Goal: Transaction & Acquisition: Book appointment/travel/reservation

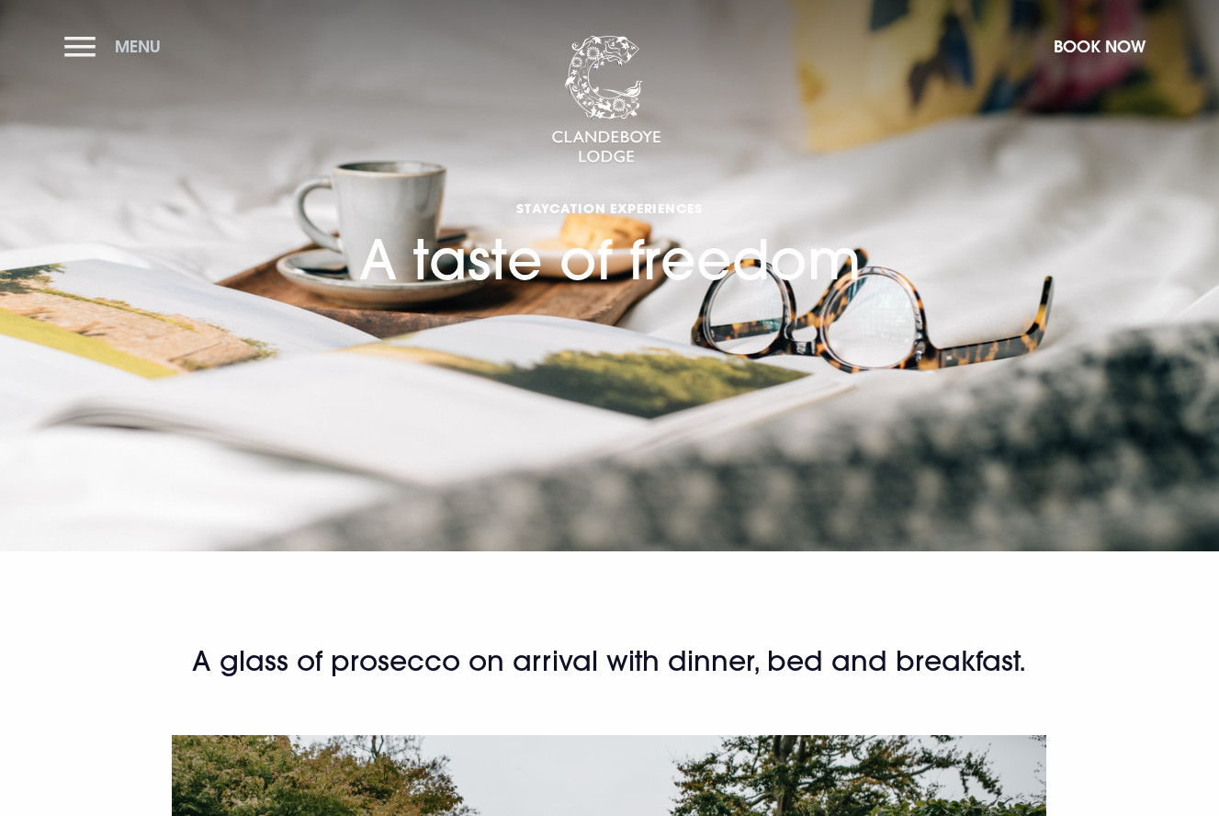
click at [99, 40] on button "Menu" at bounding box center [117, 47] width 106 height 40
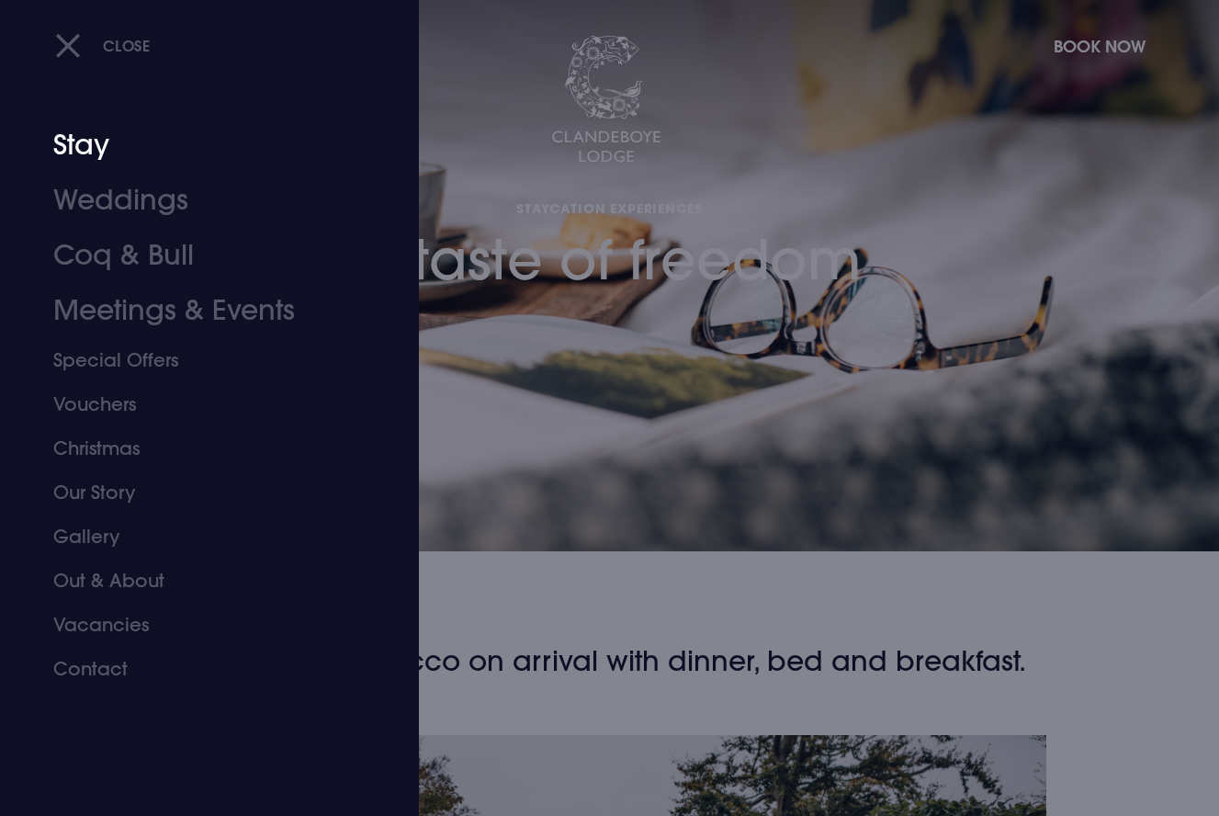
click at [88, 142] on link "Stay" at bounding box center [197, 145] width 288 height 55
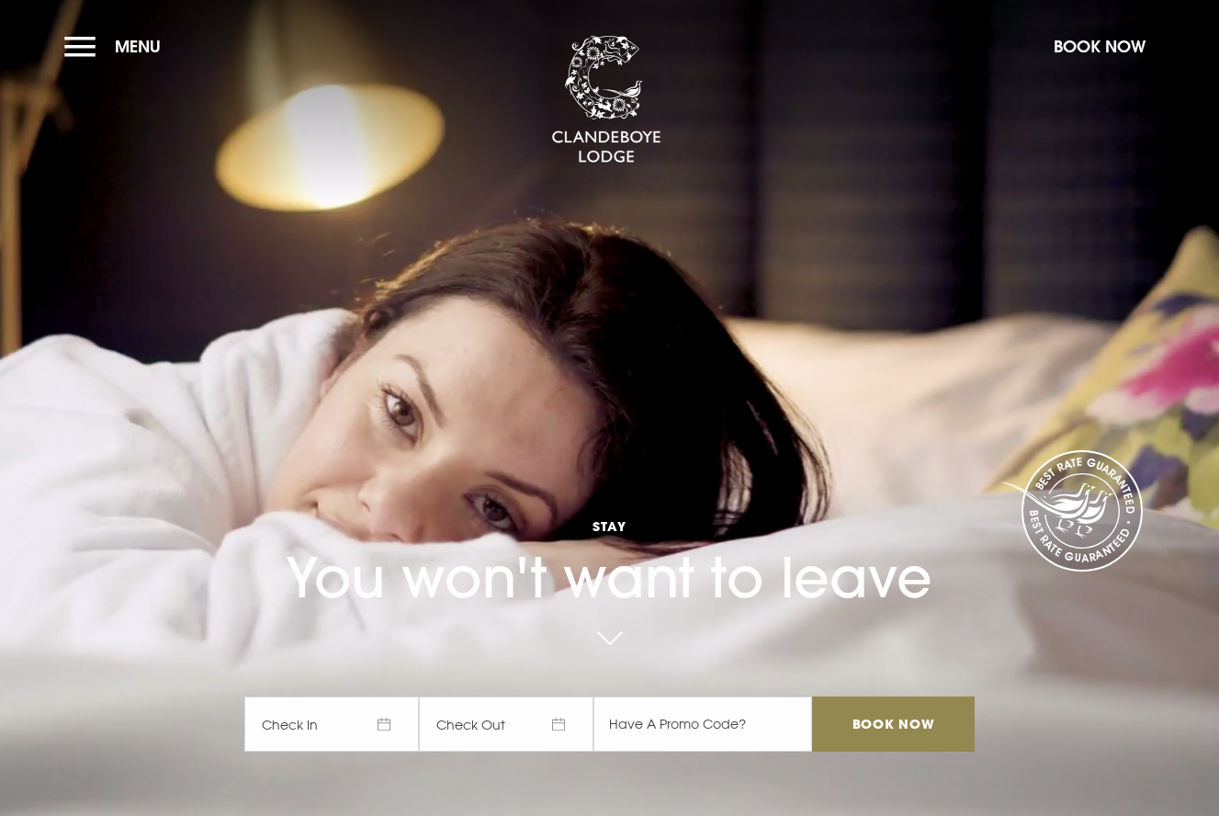
click at [389, 723] on span "Check In" at bounding box center [331, 723] width 175 height 55
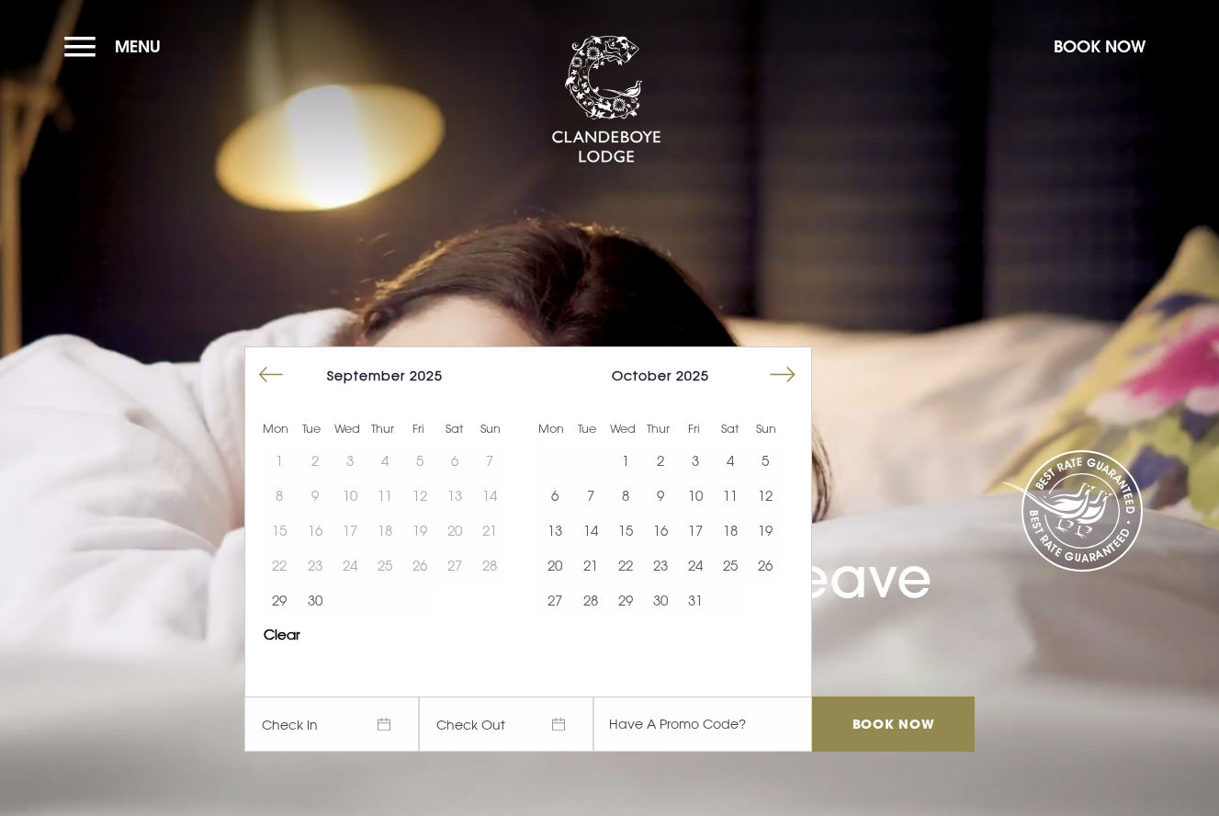
click at [787, 373] on button "Move forward to switch to the next month." at bounding box center [782, 374] width 35 height 35
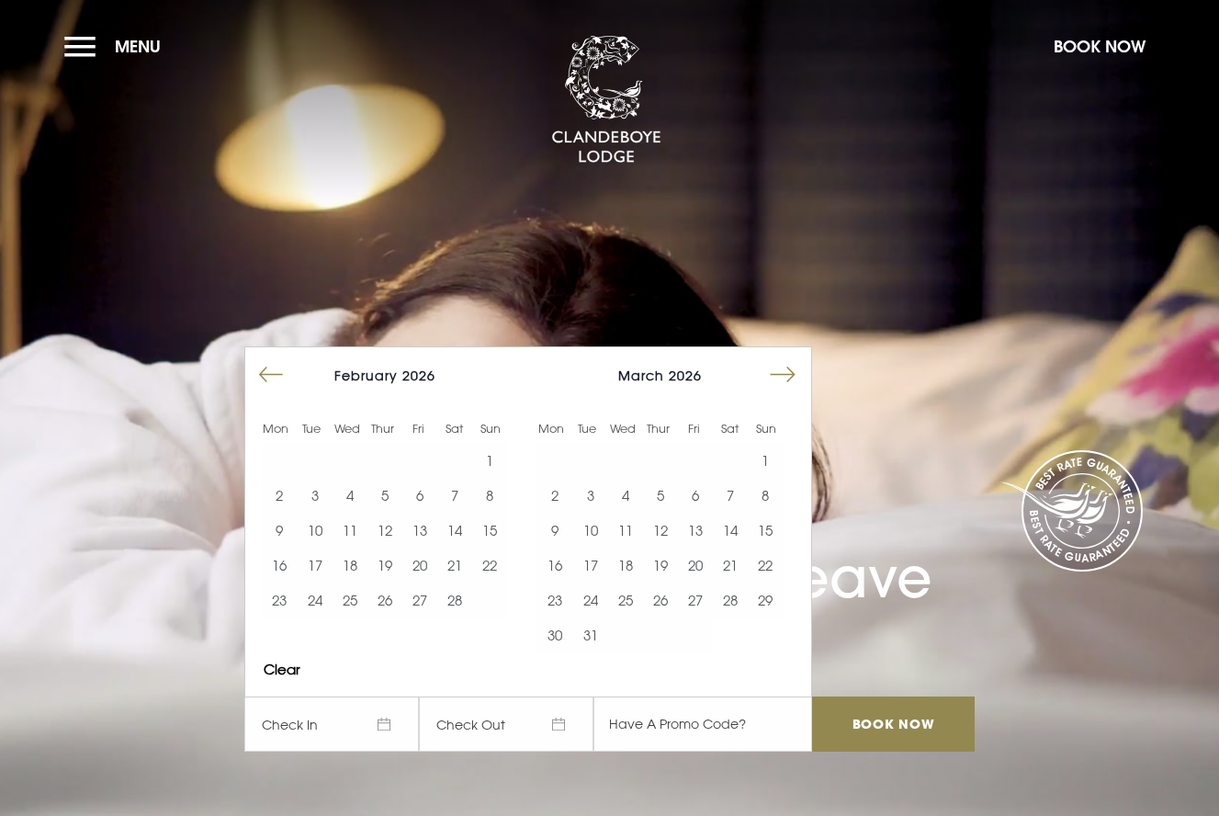
click at [787, 373] on button "Move forward to switch to the next month." at bounding box center [782, 374] width 35 height 35
click at [666, 517] on button "18" at bounding box center [660, 530] width 35 height 35
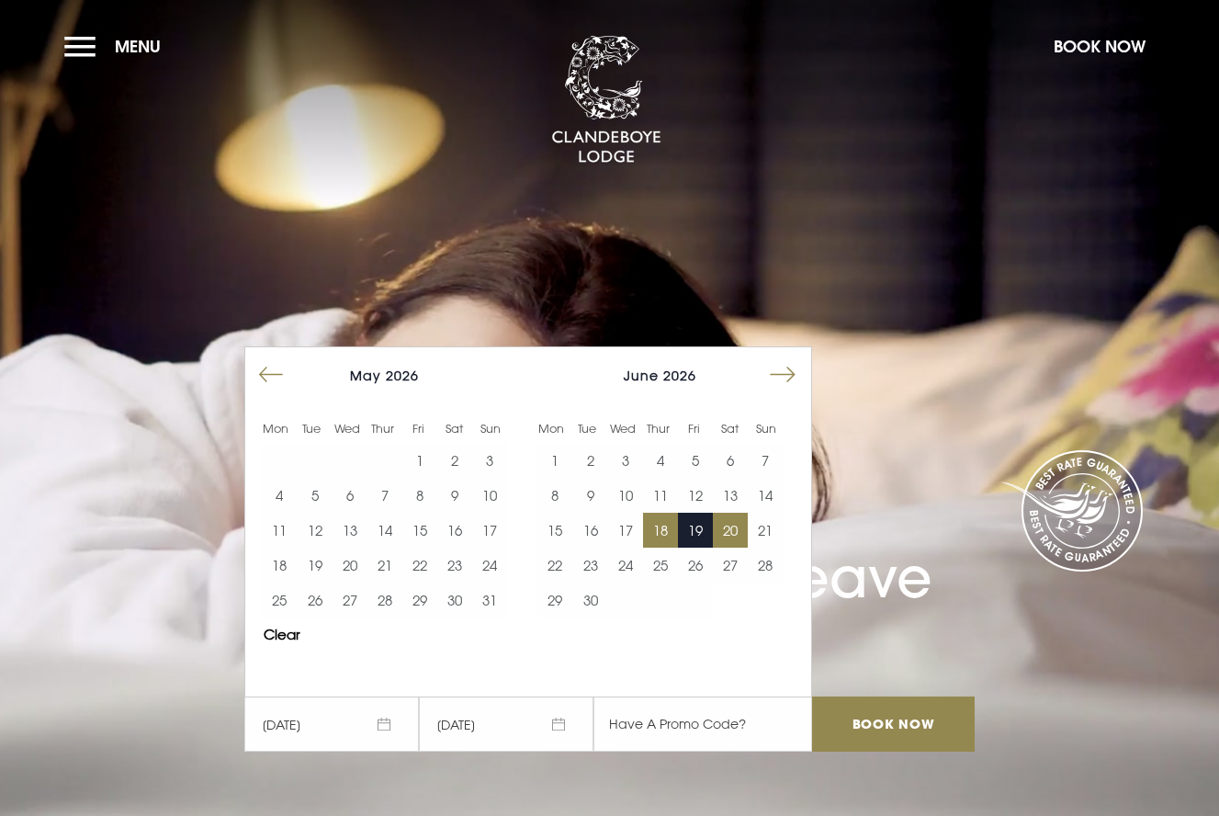
drag, startPoint x: 736, startPoint y: 521, endPoint x: 720, endPoint y: 519, distance: 15.7
click at [727, 519] on button "20" at bounding box center [730, 530] width 35 height 35
click at [862, 723] on input "Book Now" at bounding box center [893, 723] width 162 height 55
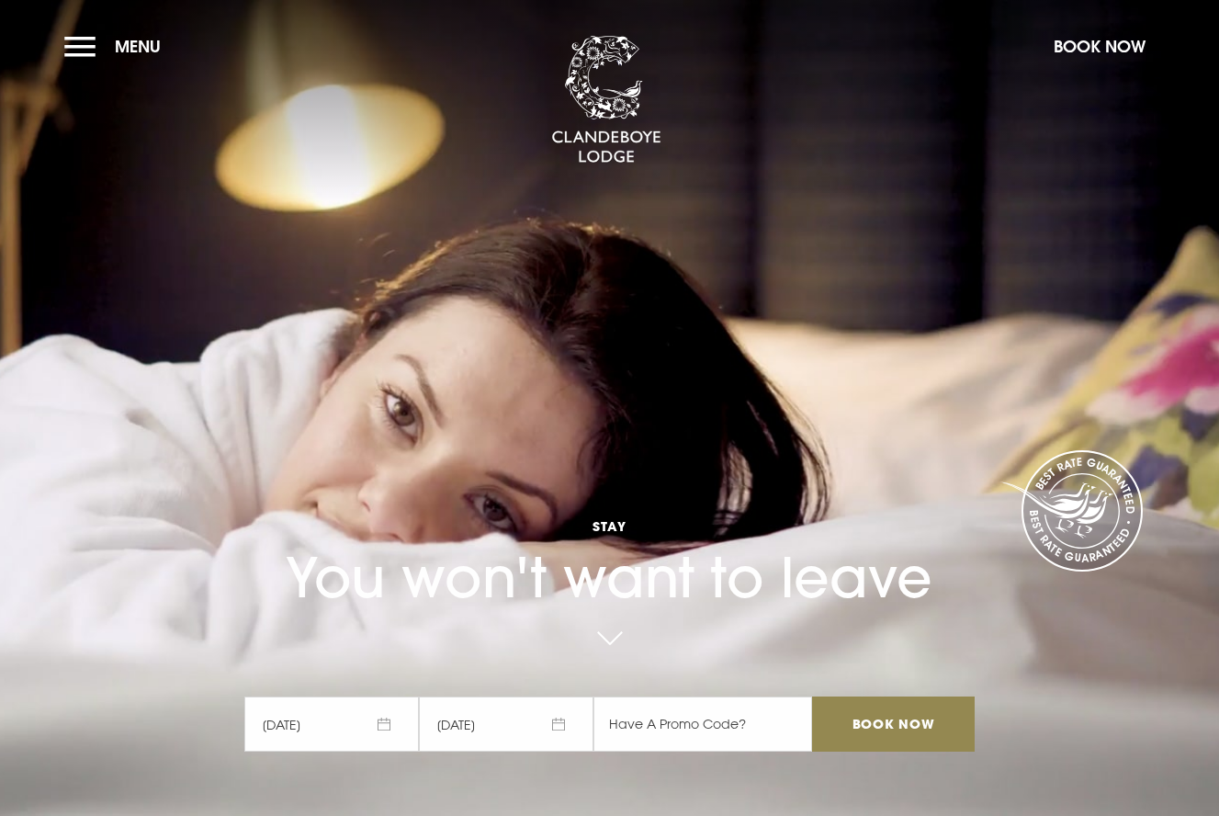
click at [139, 44] on span "Menu" at bounding box center [138, 46] width 46 height 21
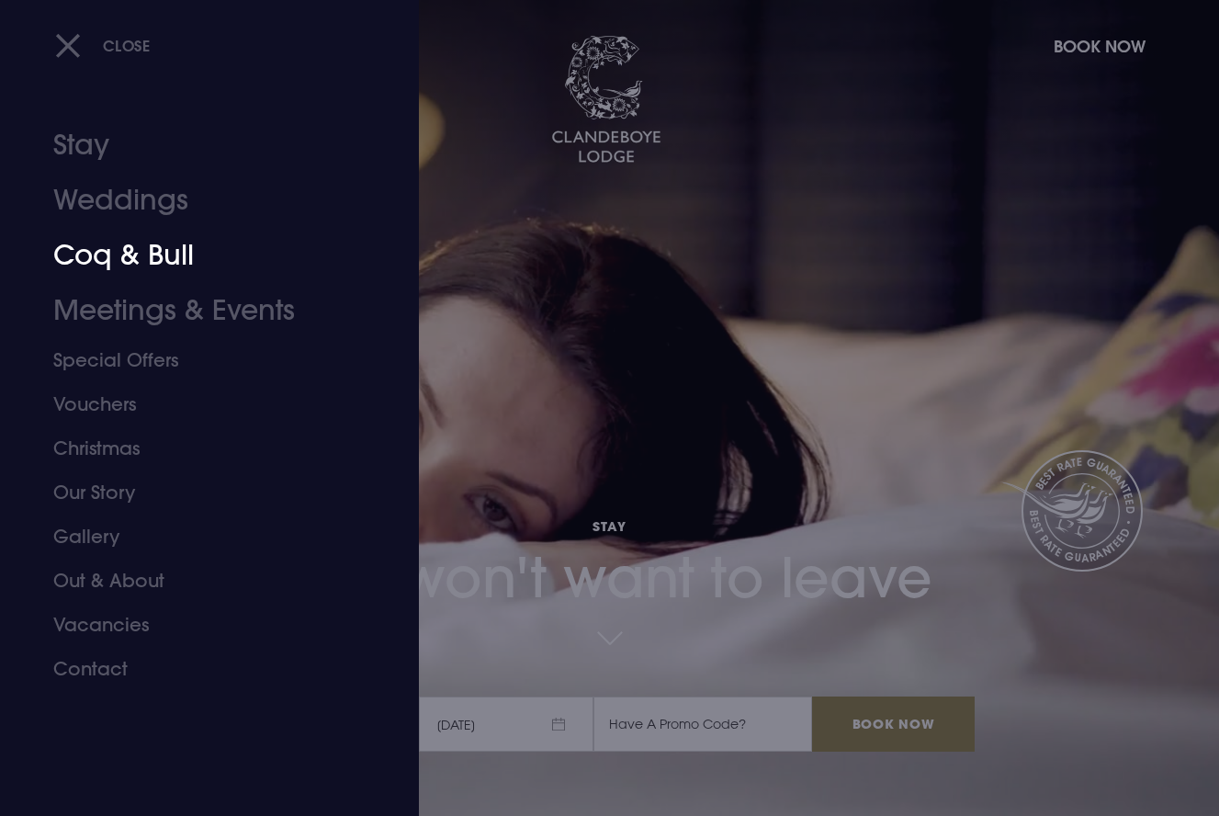
click at [146, 240] on link "Coq & Bull" at bounding box center [197, 255] width 288 height 55
